Goal: Contribute content: Add original content to the website for others to see

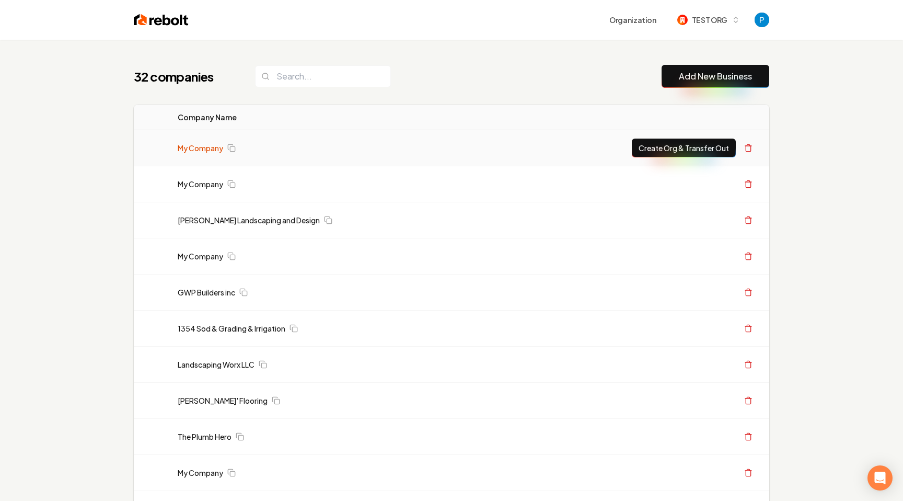
click at [211, 150] on link "My Company" at bounding box center [200, 148] width 45 height 10
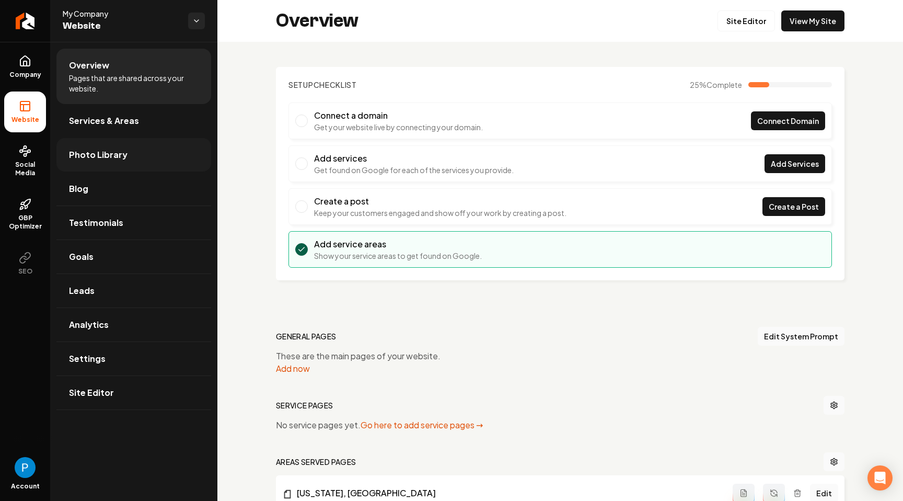
click at [120, 163] on link "Photo Library" at bounding box center [133, 154] width 155 height 33
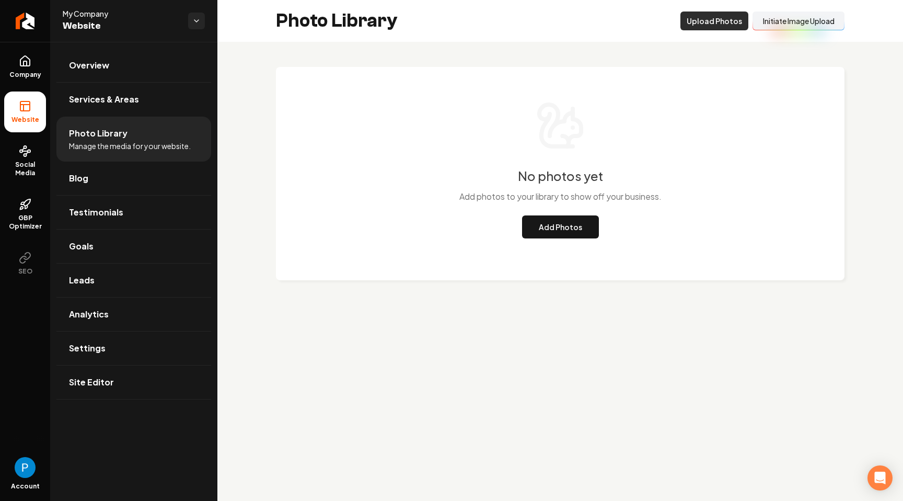
click at [699, 22] on button "Upload Photos" at bounding box center [714, 20] width 68 height 19
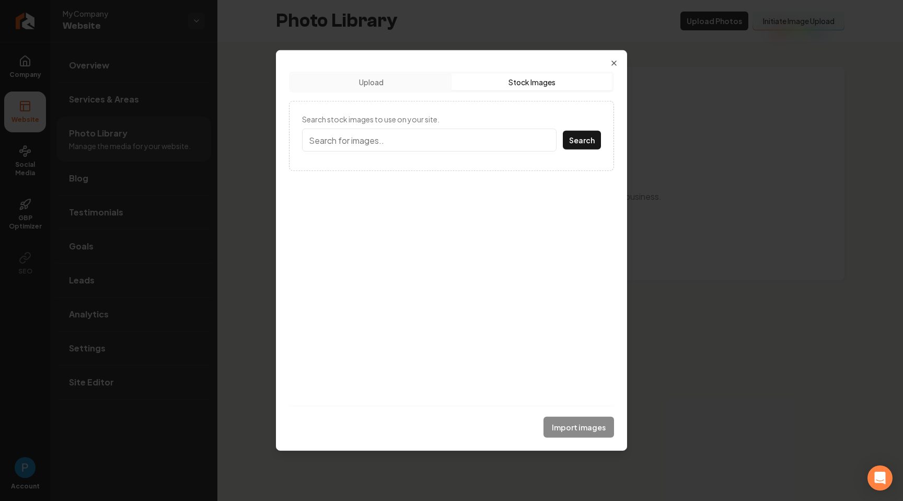
click at [531, 88] on button "Stock Images" at bounding box center [531, 82] width 160 height 17
click at [476, 141] on input "Search stock images to use on your site." at bounding box center [429, 140] width 254 height 23
type input "car wash"
click at [575, 141] on button "Search" at bounding box center [582, 140] width 38 height 19
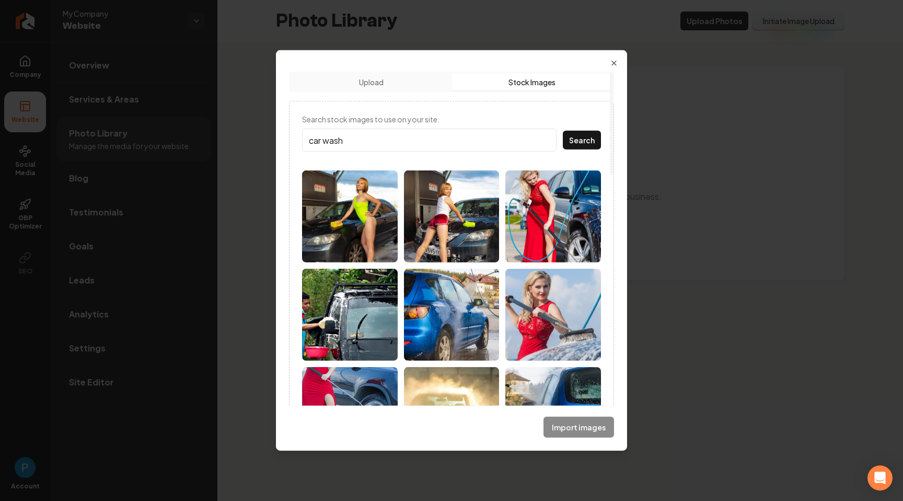
click at [435, 321] on img at bounding box center [452, 315] width 96 height 92
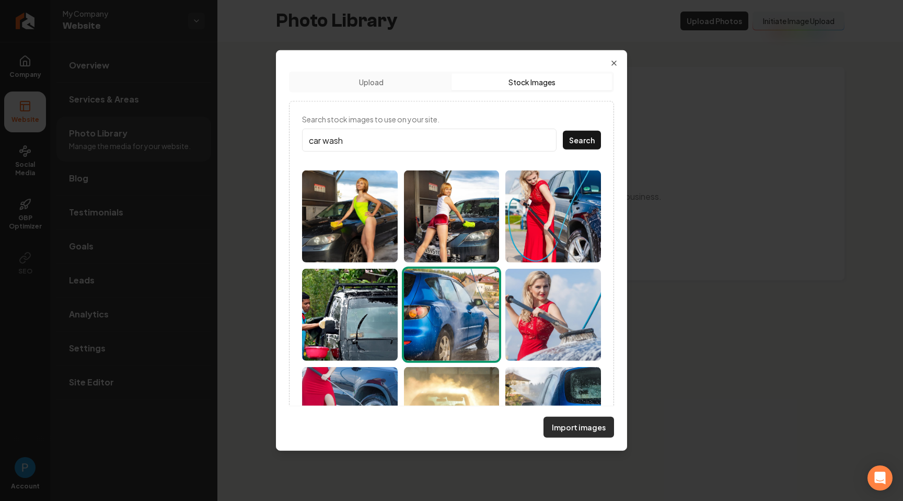
click at [582, 431] on button "Import images" at bounding box center [578, 426] width 71 height 21
